Goal: Transaction & Acquisition: Purchase product/service

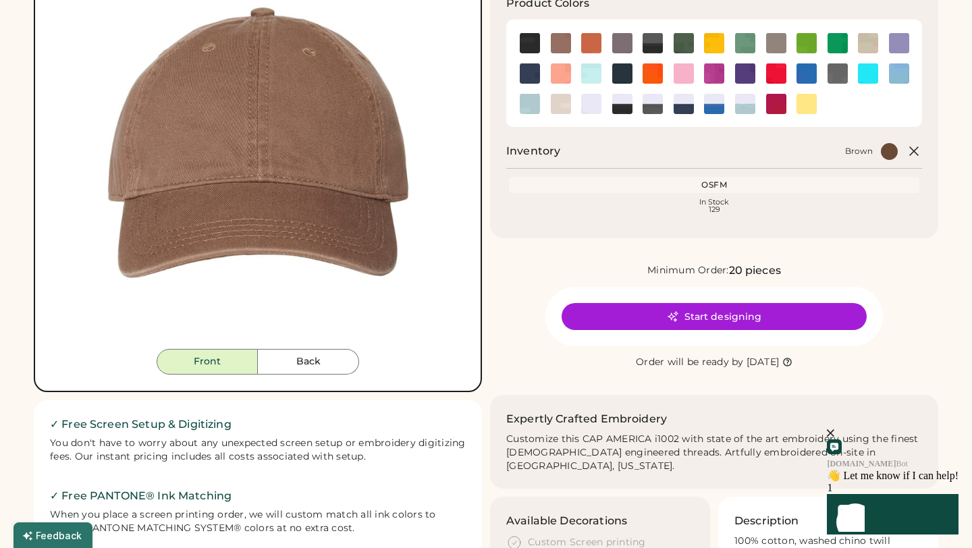
scroll to position [173, 0]
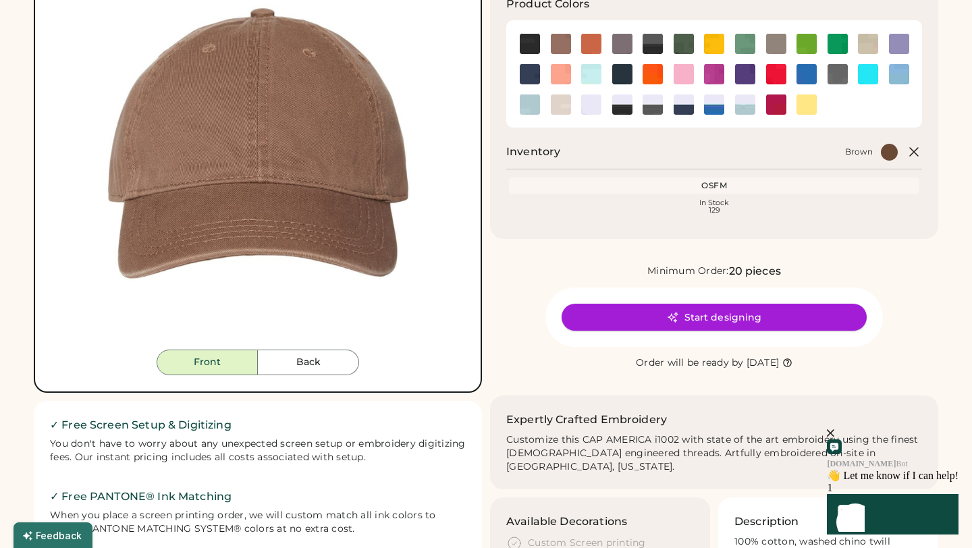
click at [741, 321] on button "Start designing" at bounding box center [714, 317] width 305 height 27
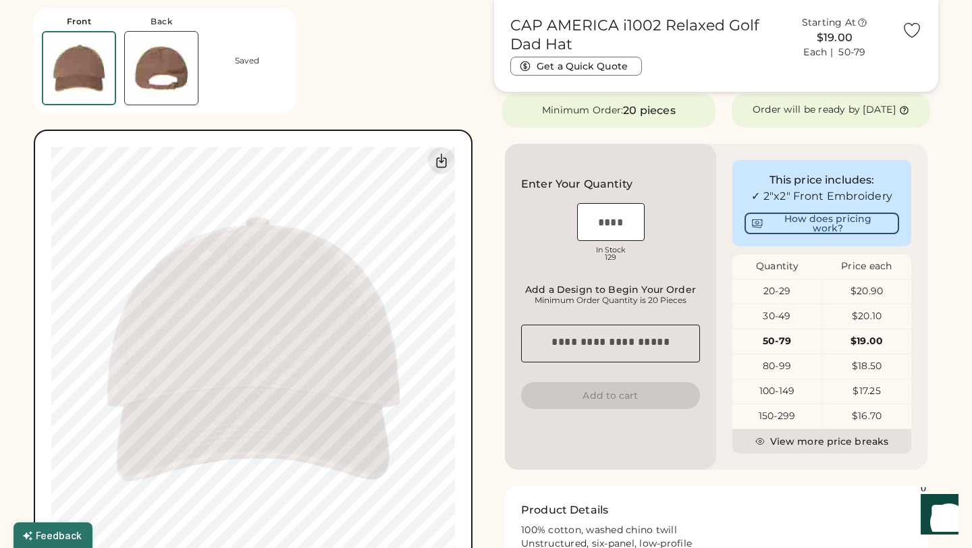
scroll to position [271, 0]
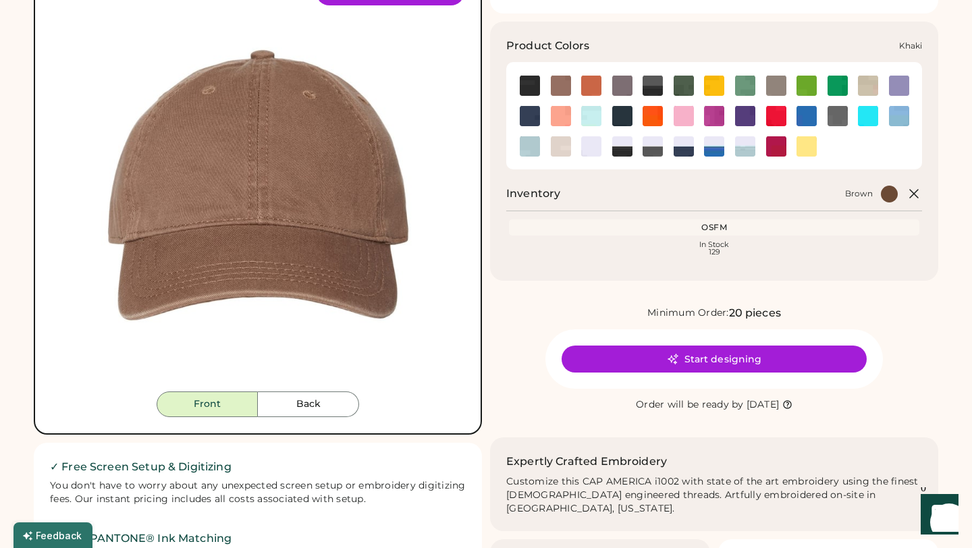
scroll to position [132, 0]
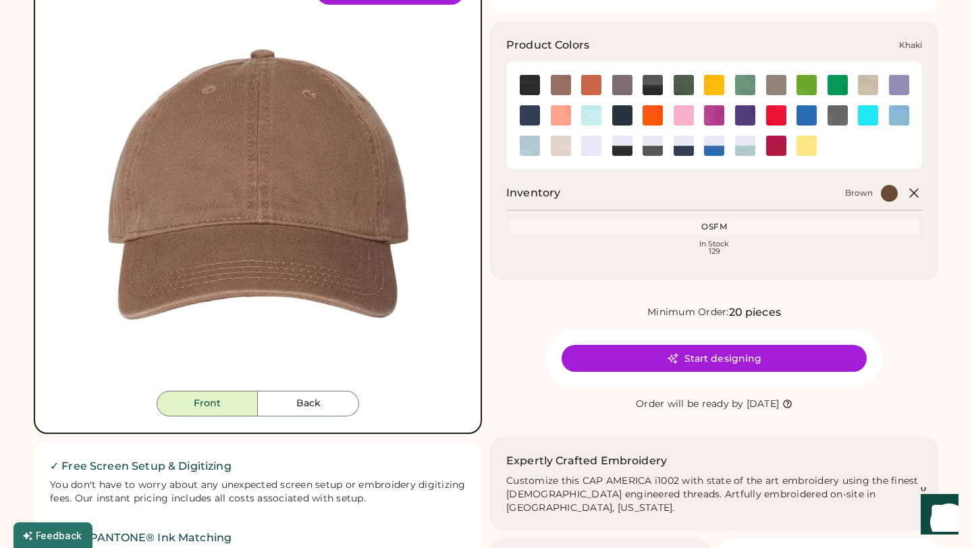
click at [867, 84] on img at bounding box center [868, 85] width 20 height 20
click at [559, 86] on img at bounding box center [561, 85] width 20 height 20
click at [863, 91] on img at bounding box center [868, 85] width 20 height 20
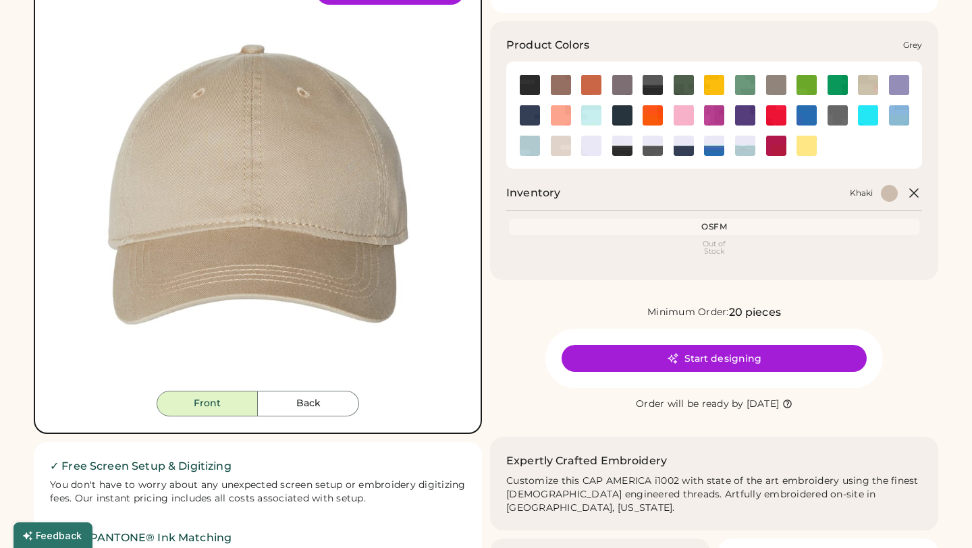
click at [780, 84] on img at bounding box center [776, 85] width 20 height 20
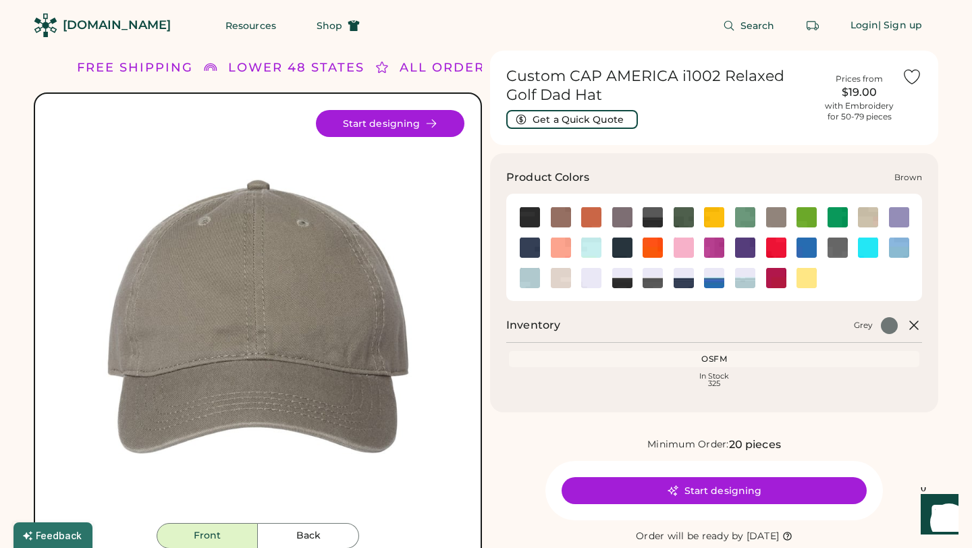
click at [557, 215] on img at bounding box center [561, 217] width 20 height 20
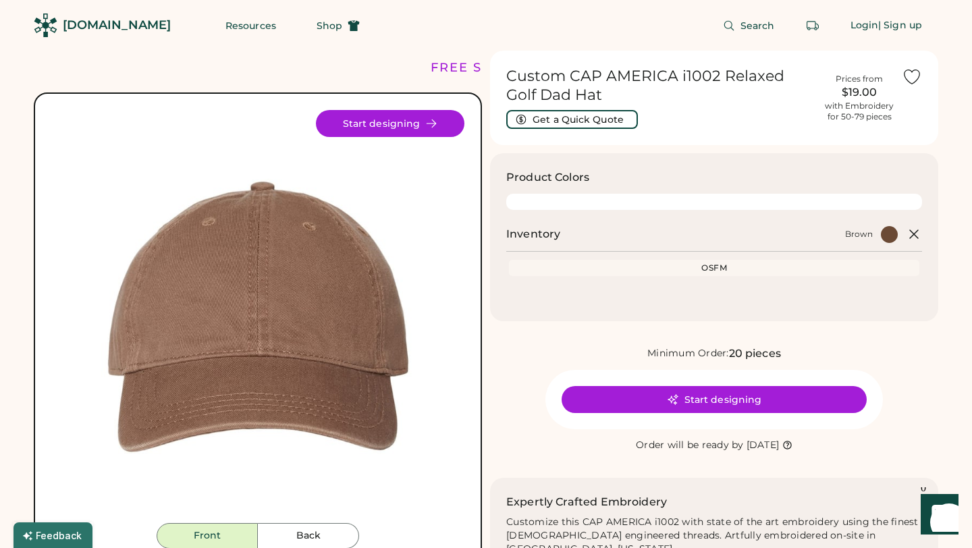
click at [859, 246] on div "Inventory Brown OSFM Loading Inventory" at bounding box center [714, 265] width 416 height 79
click at [867, 236] on div "Brown" at bounding box center [859, 234] width 28 height 11
click at [887, 238] on div at bounding box center [889, 234] width 17 height 17
click at [777, 266] on div "Product Colors Inventory Brown OSFM Loading Inventory" at bounding box center [714, 237] width 448 height 168
